Goal: Complete application form

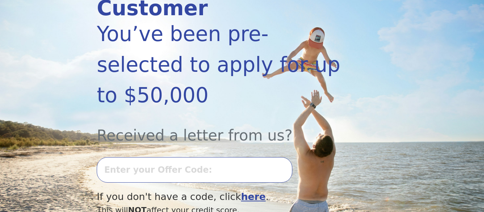
scroll to position [125, 0]
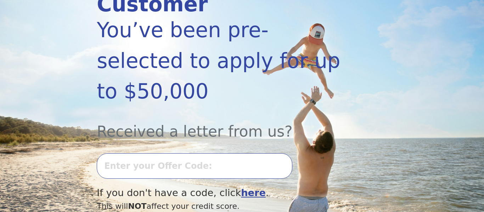
click at [173, 153] on input "text" at bounding box center [195, 166] width 196 height 26
type input "0618k-451457"
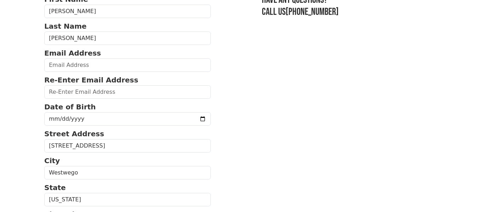
scroll to position [66, 0]
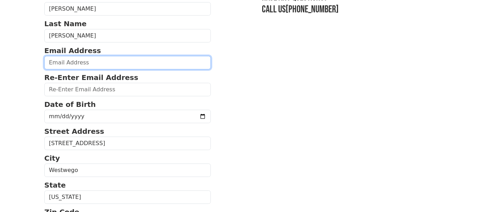
click at [74, 60] on input "email" at bounding box center [127, 62] width 167 height 13
type input "wegogirl@gmail.com"
type input "(504) 460-5733"
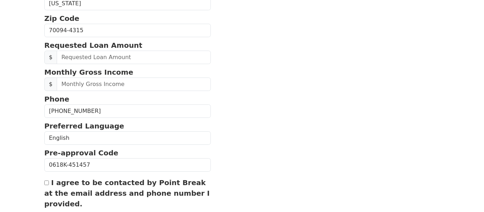
scroll to position [265, 0]
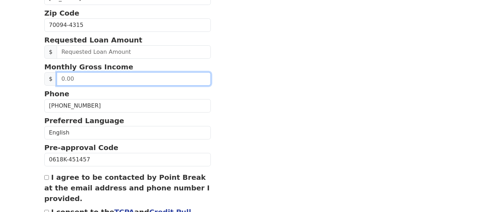
click at [91, 78] on input "text" at bounding box center [134, 78] width 154 height 13
type input "6.00"
type input "6,000.00"
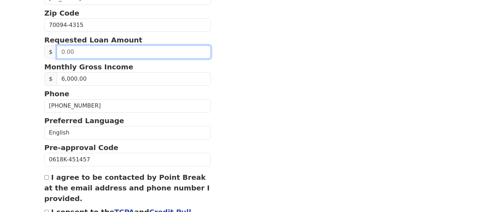
click at [62, 52] on input "text" at bounding box center [134, 51] width 154 height 13
click at [79, 51] on input "text" at bounding box center [134, 51] width 154 height 13
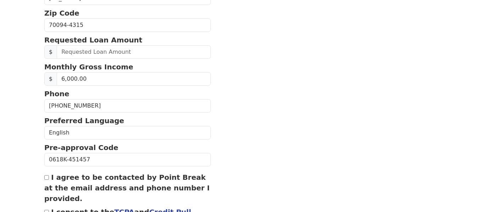
click at [47, 178] on input "I agree to be contacted by Point Break at the email address and phone number I …" at bounding box center [46, 177] width 5 height 5
checkbox input "true"
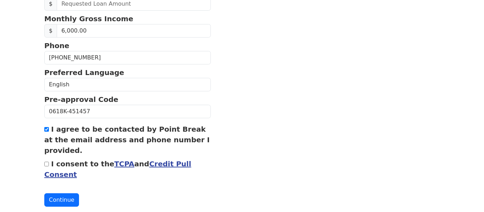
scroll to position [314, 0]
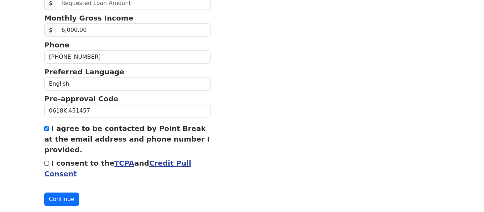
click at [46, 165] on input "I consent to the TCPA and Credit Pull Consent" at bounding box center [46, 163] width 5 height 5
checkbox input "true"
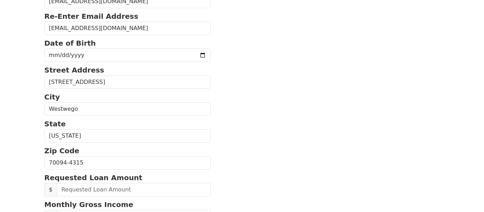
scroll to position [131, 0]
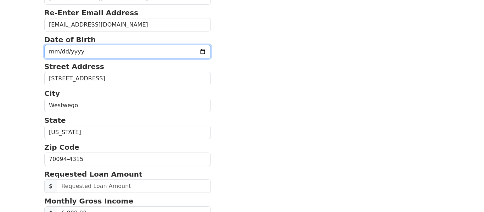
click at [111, 50] on input "date" at bounding box center [127, 51] width 167 height 13
type input "1965-02-14"
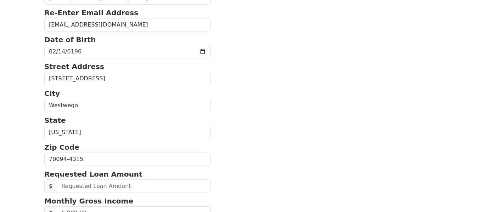
click at [254, 68] on section "First Name Michelle Last Name Adkins Email Address wegogirl@gmail.com Re-Enter …" at bounding box center [241, 158] width 395 height 463
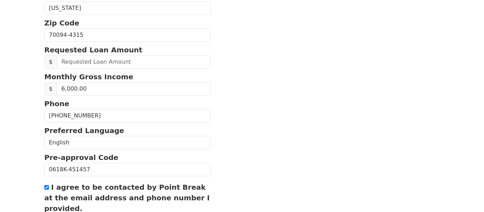
scroll to position [256, 0]
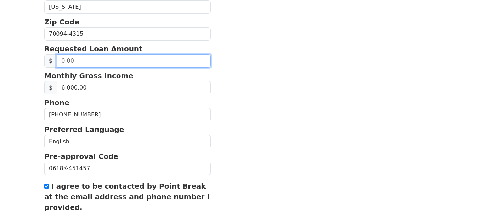
click at [74, 62] on input "text" at bounding box center [134, 60] width 154 height 13
type input "-3.00"
type input "30,000.00"
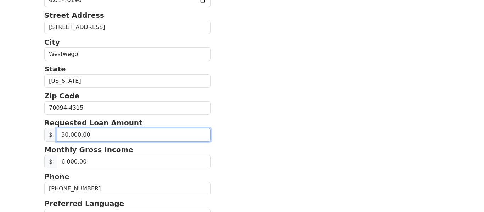
scroll to position [329, 0]
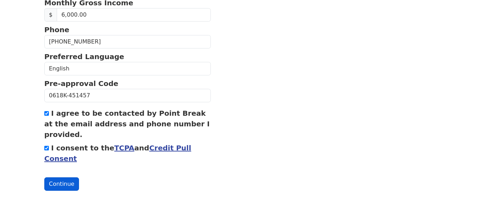
click at [54, 186] on button "Continue" at bounding box center [61, 183] width 35 height 13
